Goal: Download file/media

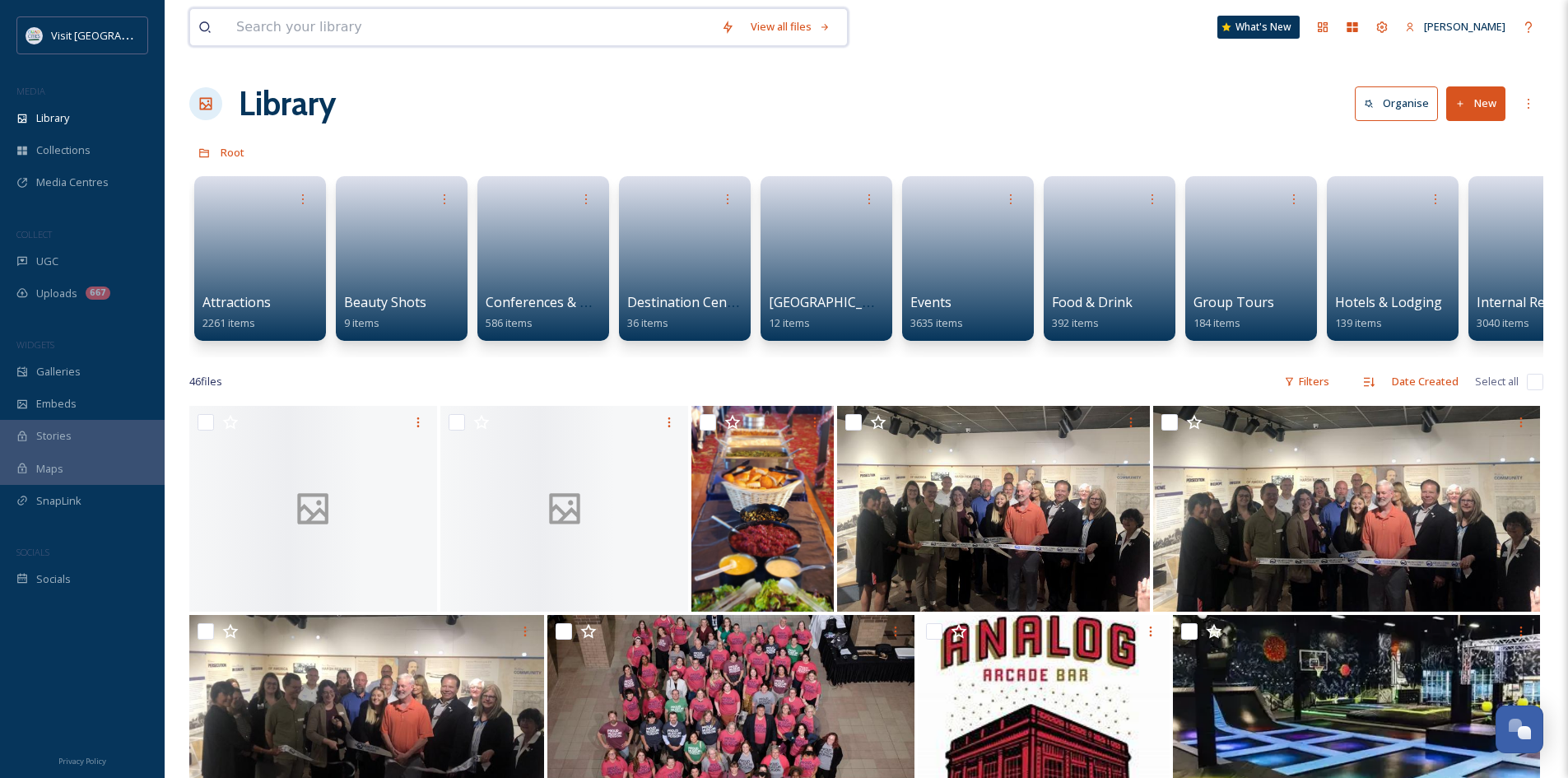
click at [307, 29] on input at bounding box center [470, 26] width 485 height 36
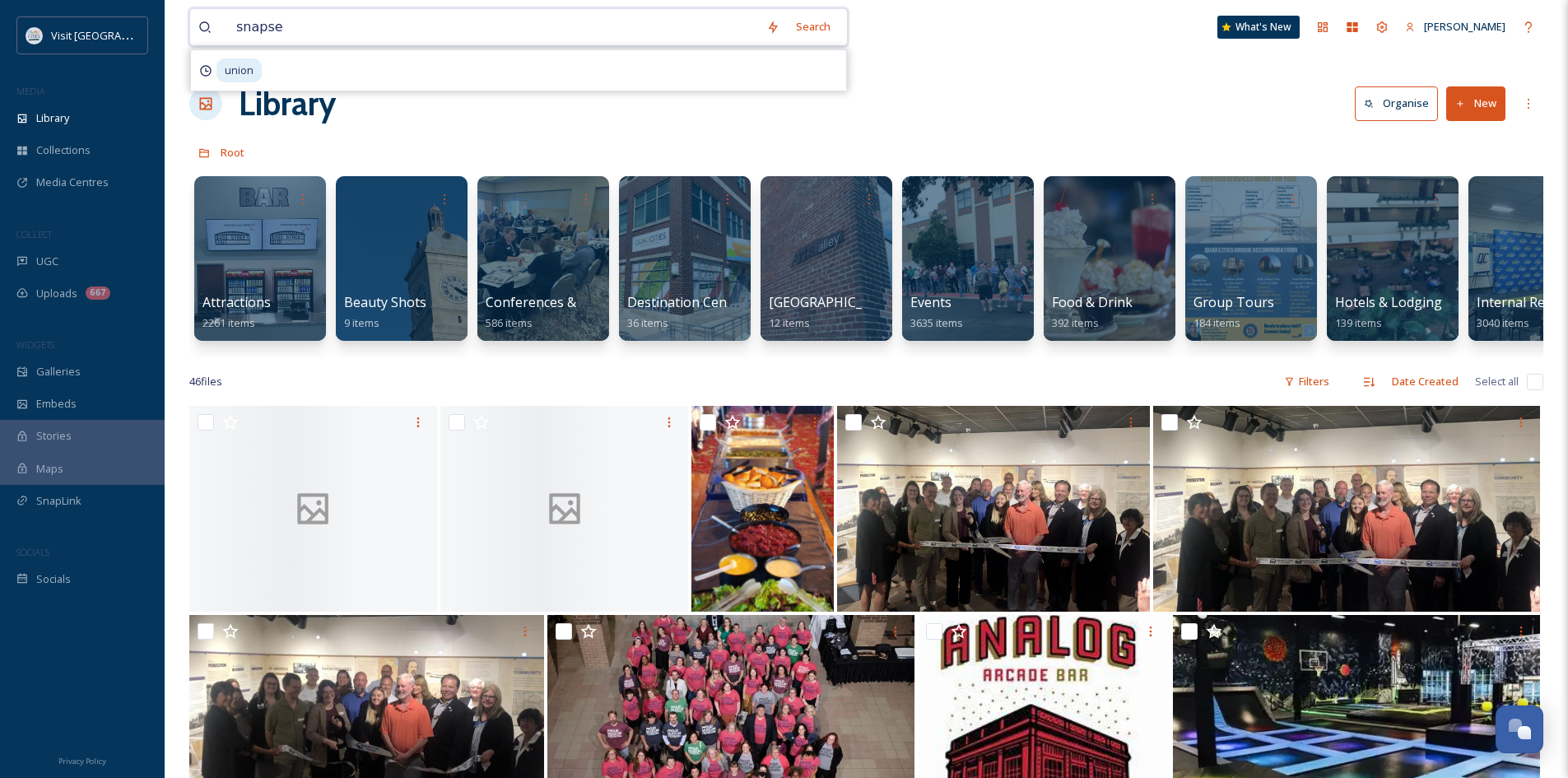
type input "snapsea"
drag, startPoint x: 333, startPoint y: 25, endPoint x: 94, endPoint y: 29, distance: 239.0
click at [93, 27] on div "Visit Quad Cities MEDIA Library Collections Media Centres COLLECT UGC Uploads 6…" at bounding box center [784, 746] width 1568 height 1493
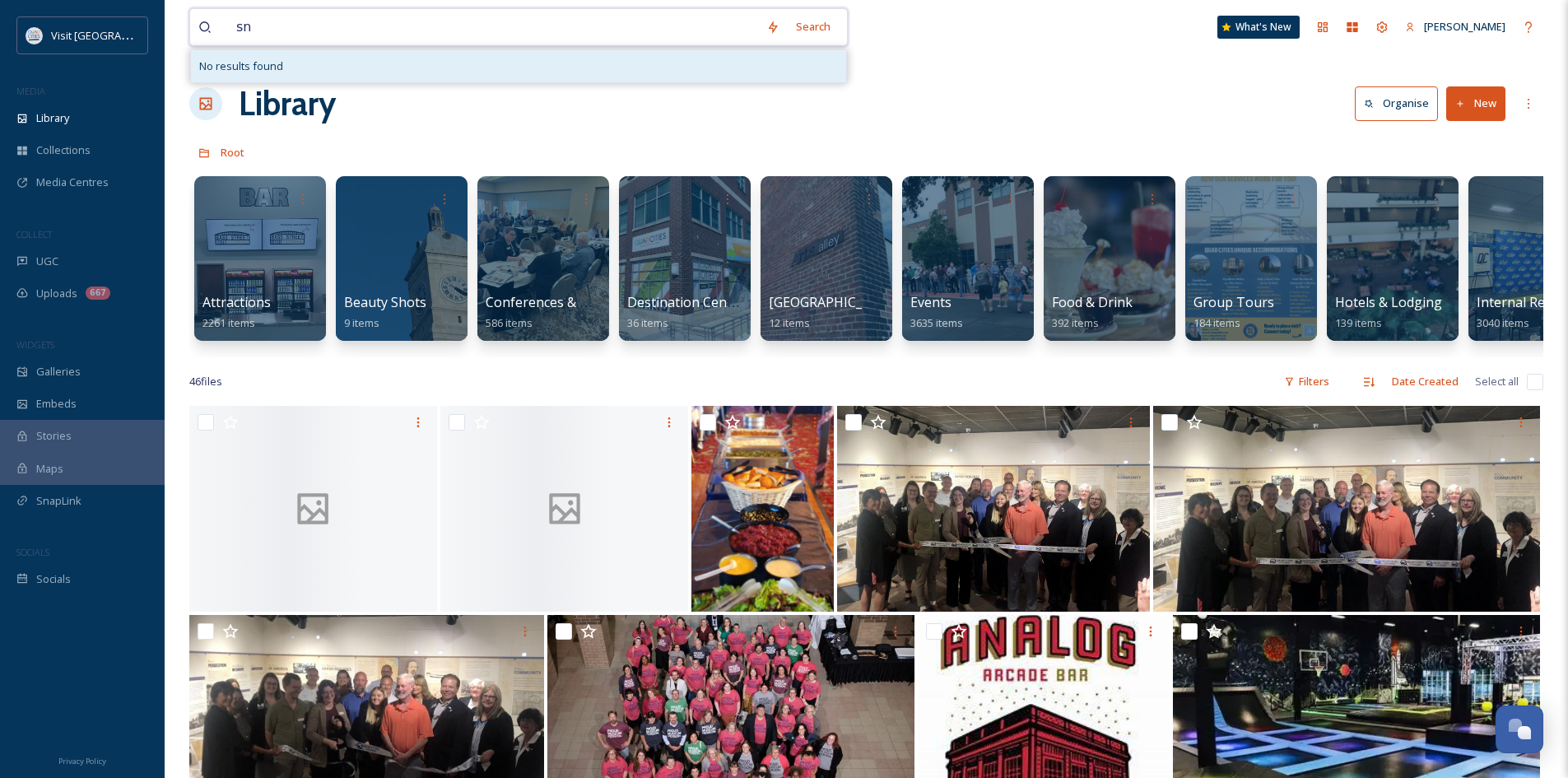
type input "s"
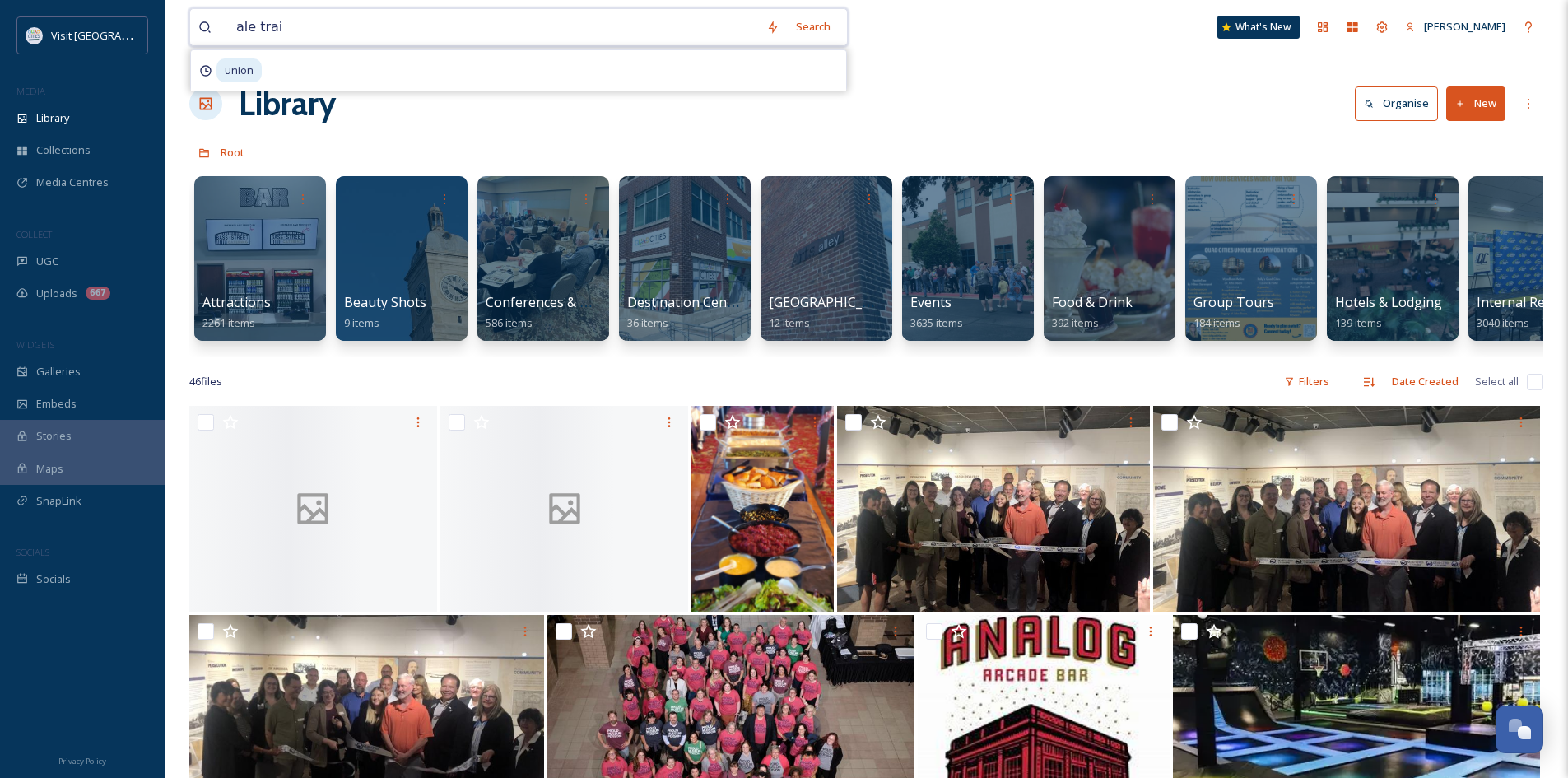
type input "ale trail"
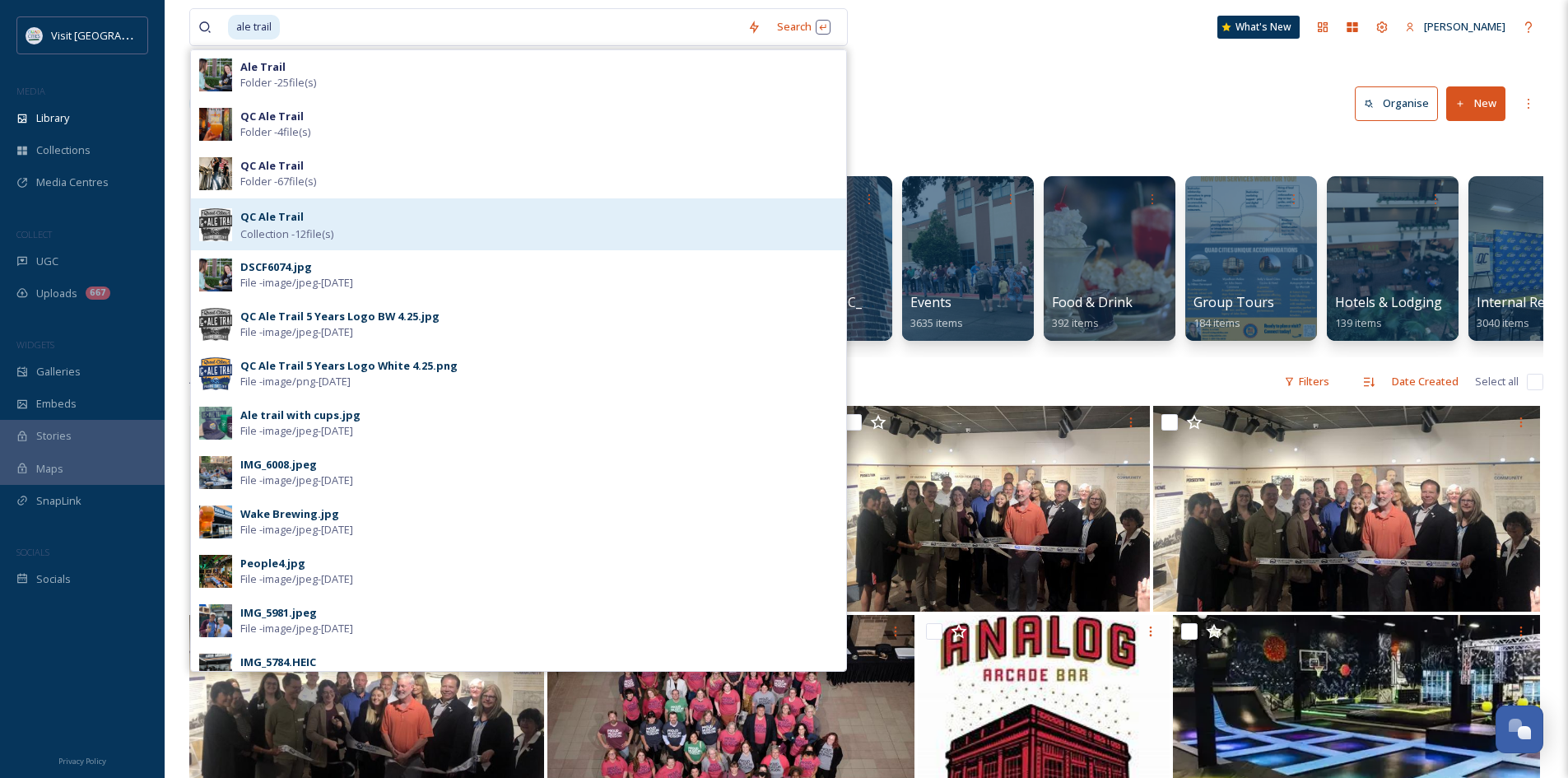
click at [274, 220] on strong "QC Ale Trail" at bounding box center [272, 216] width 63 height 15
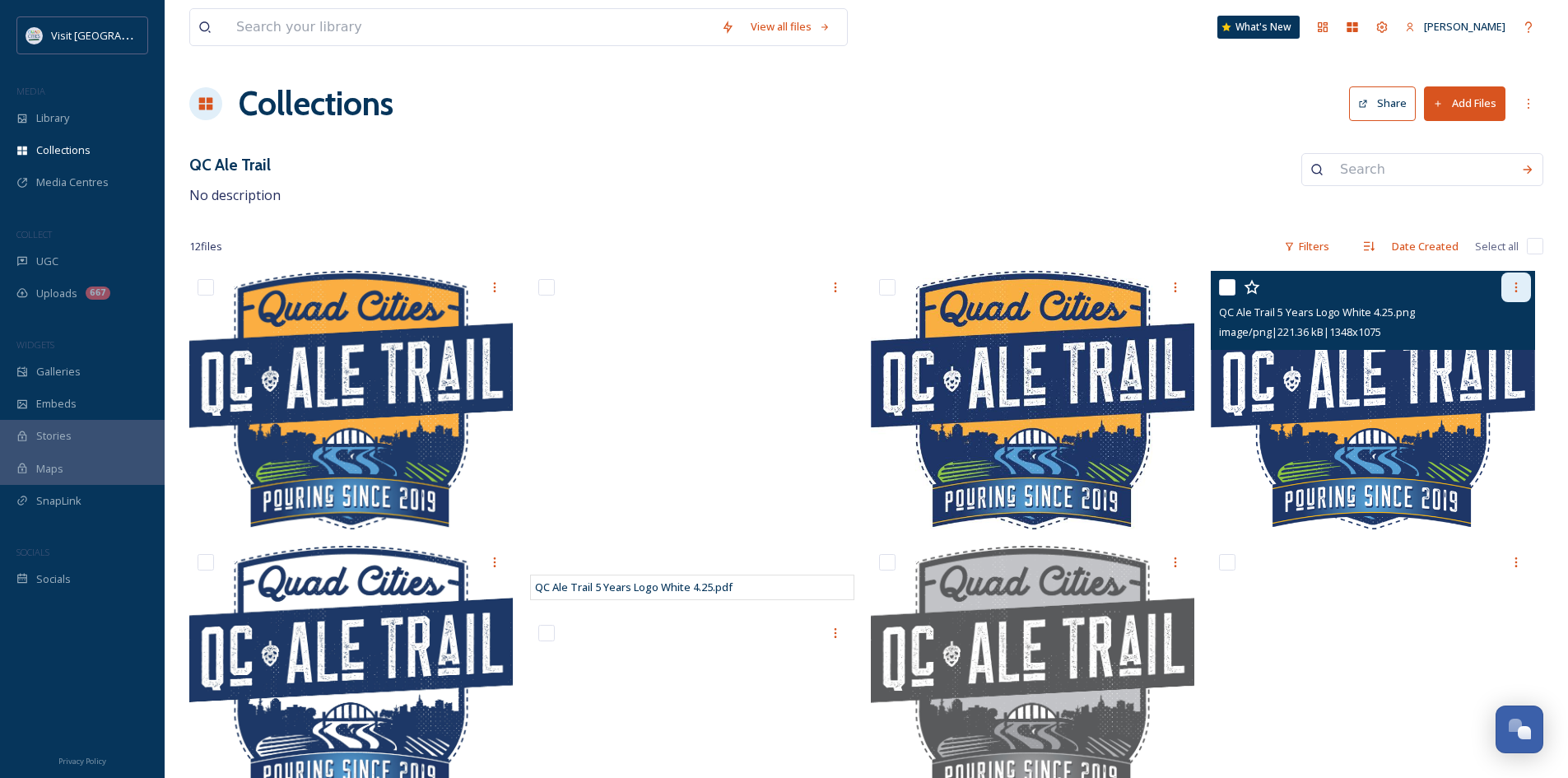
click at [1521, 284] on icon at bounding box center [1516, 287] width 14 height 14
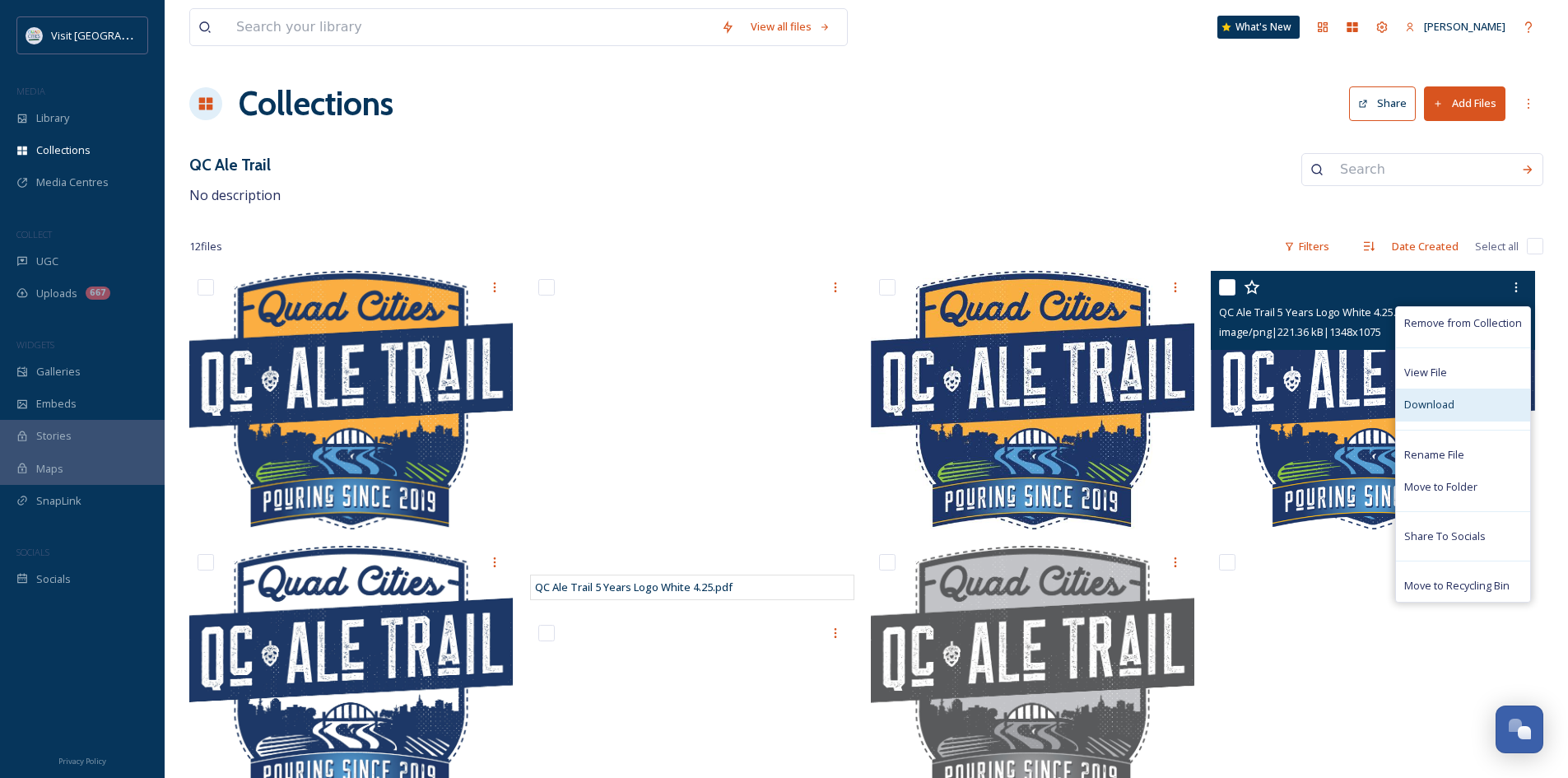
click at [1465, 411] on div "Download" at bounding box center [1463, 404] width 134 height 32
